Goal: Task Accomplishment & Management: Use online tool/utility

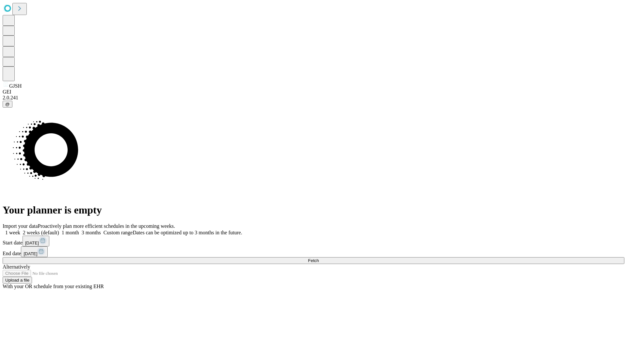
click at [319, 258] on span "Fetch" at bounding box center [313, 260] width 11 height 5
